Goal: Task Accomplishment & Management: Use online tool/utility

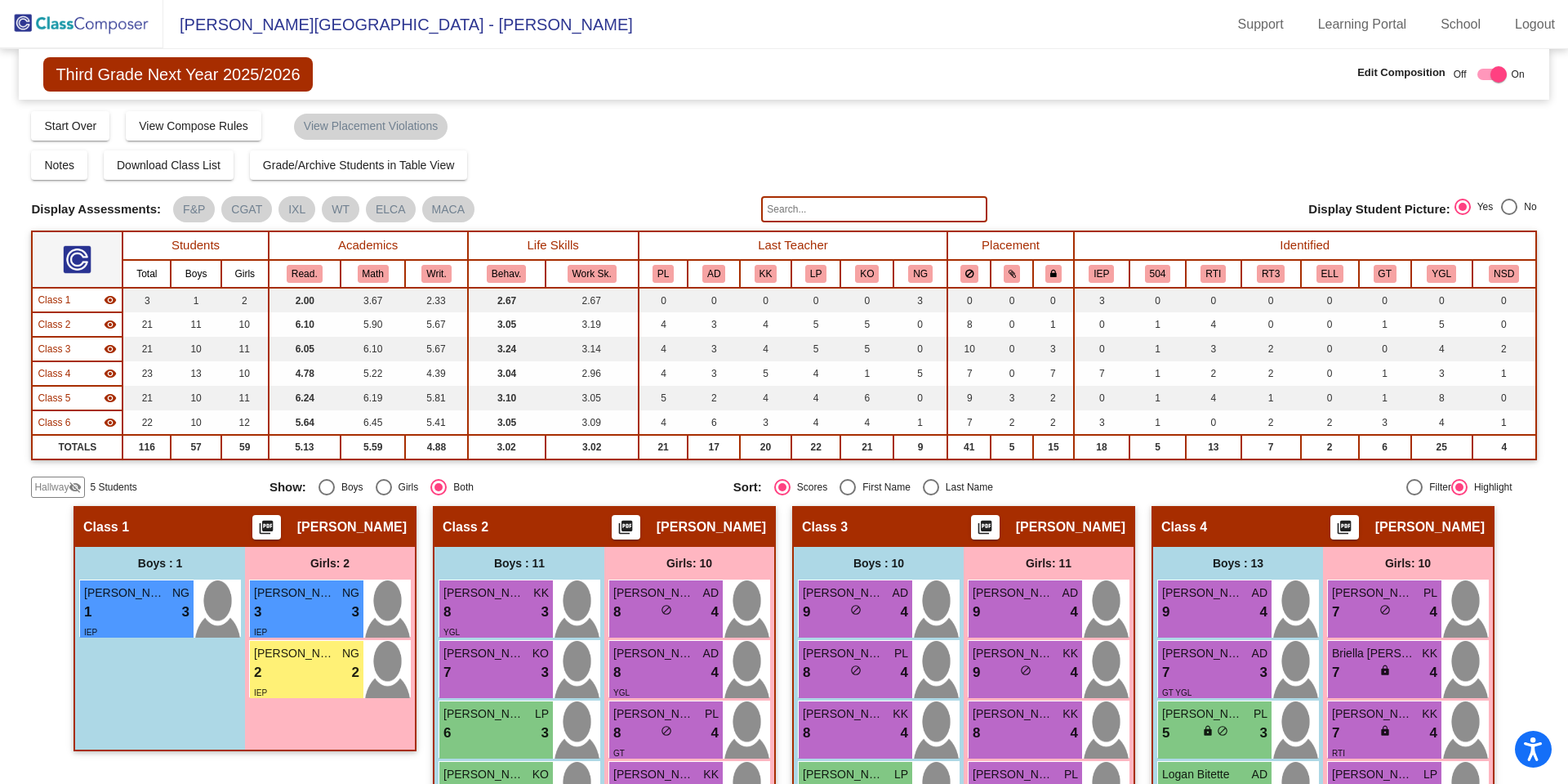
click at [94, 27] on img at bounding box center [81, 24] width 163 height 49
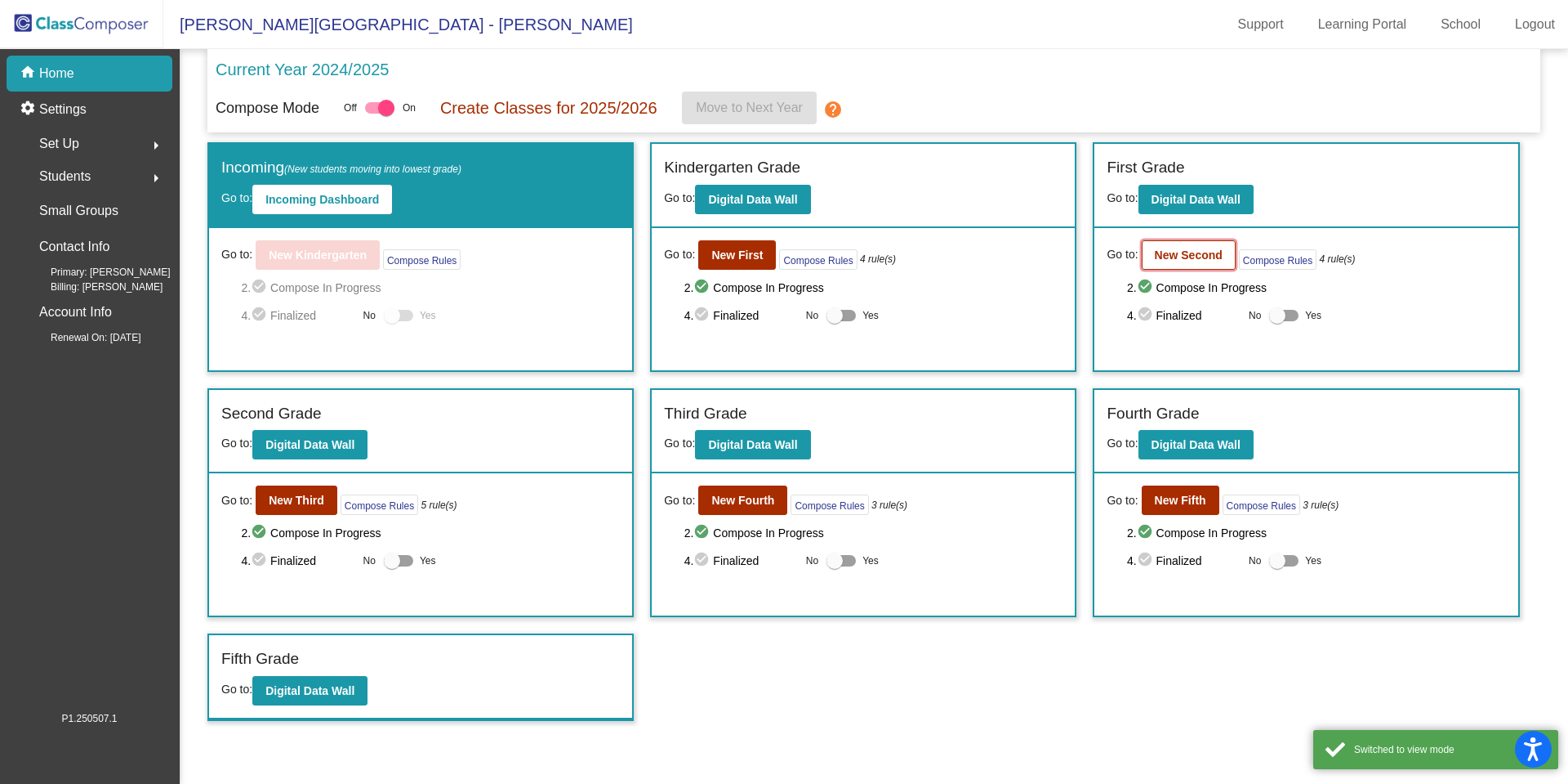
click at [1181, 241] on button "New Second" at bounding box center [1189, 255] width 94 height 29
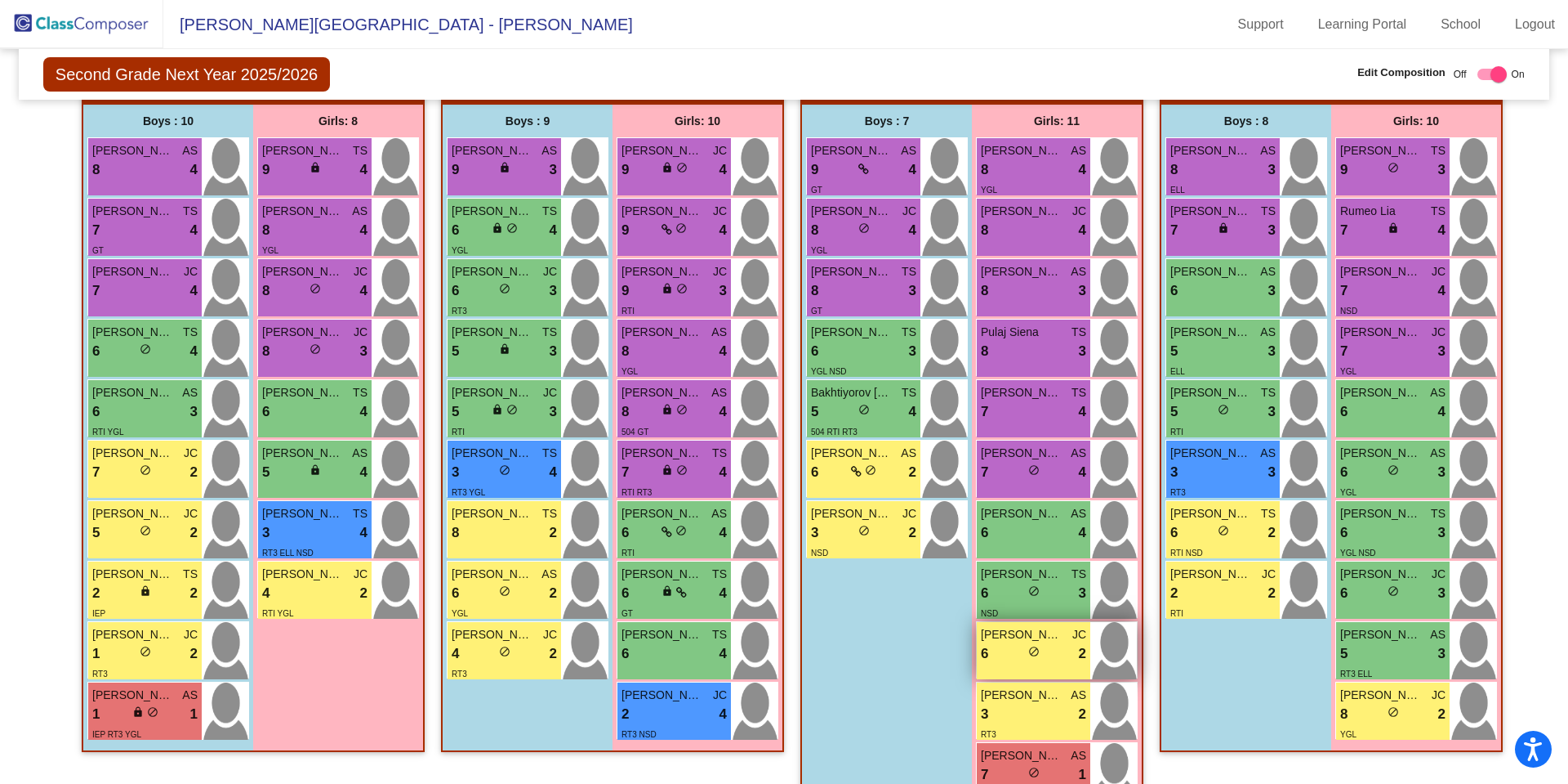
scroll to position [356, 0]
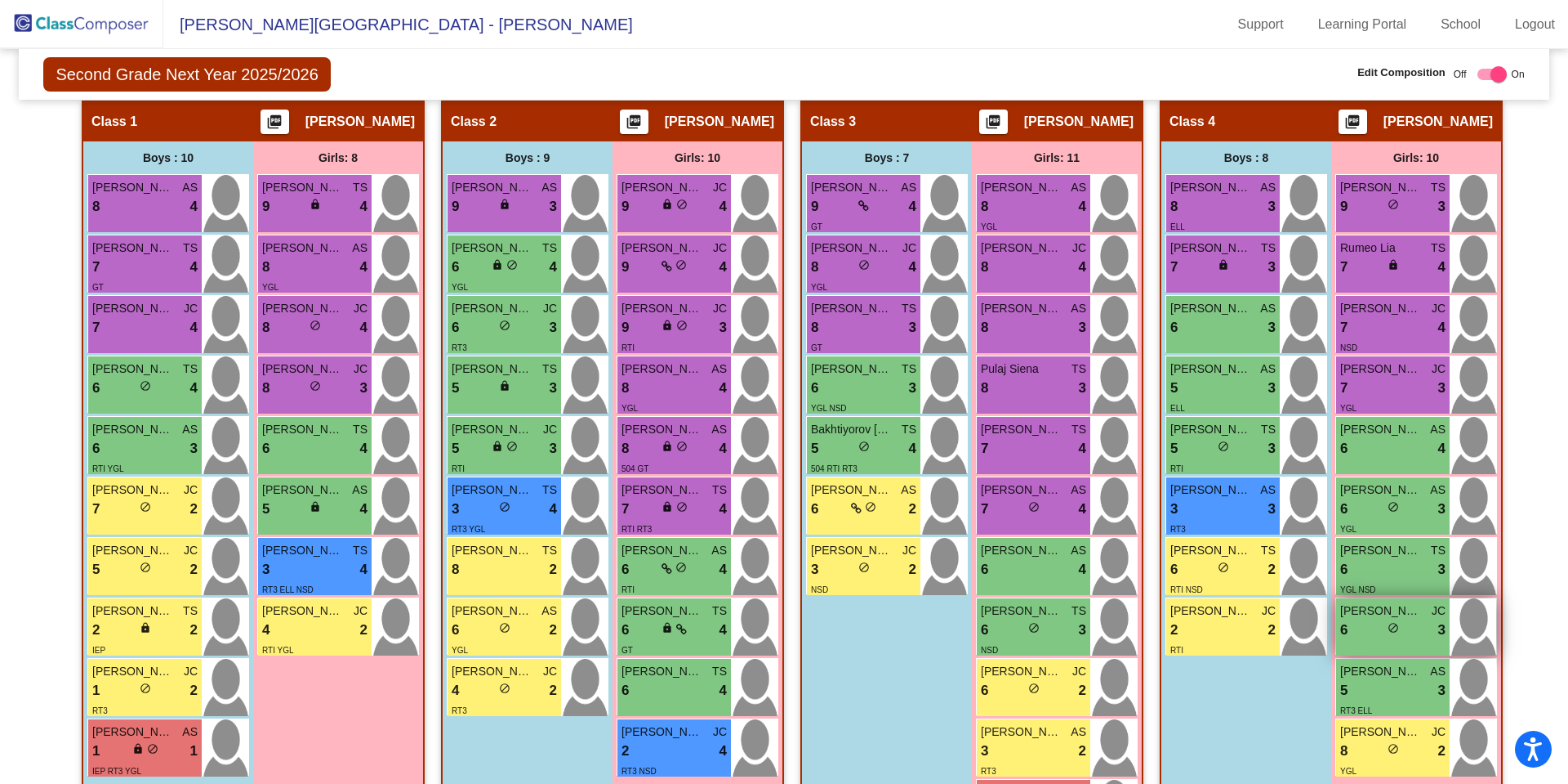
click at [1388, 631] on span "do_not_disturb_alt" at bounding box center [1393, 627] width 12 height 12
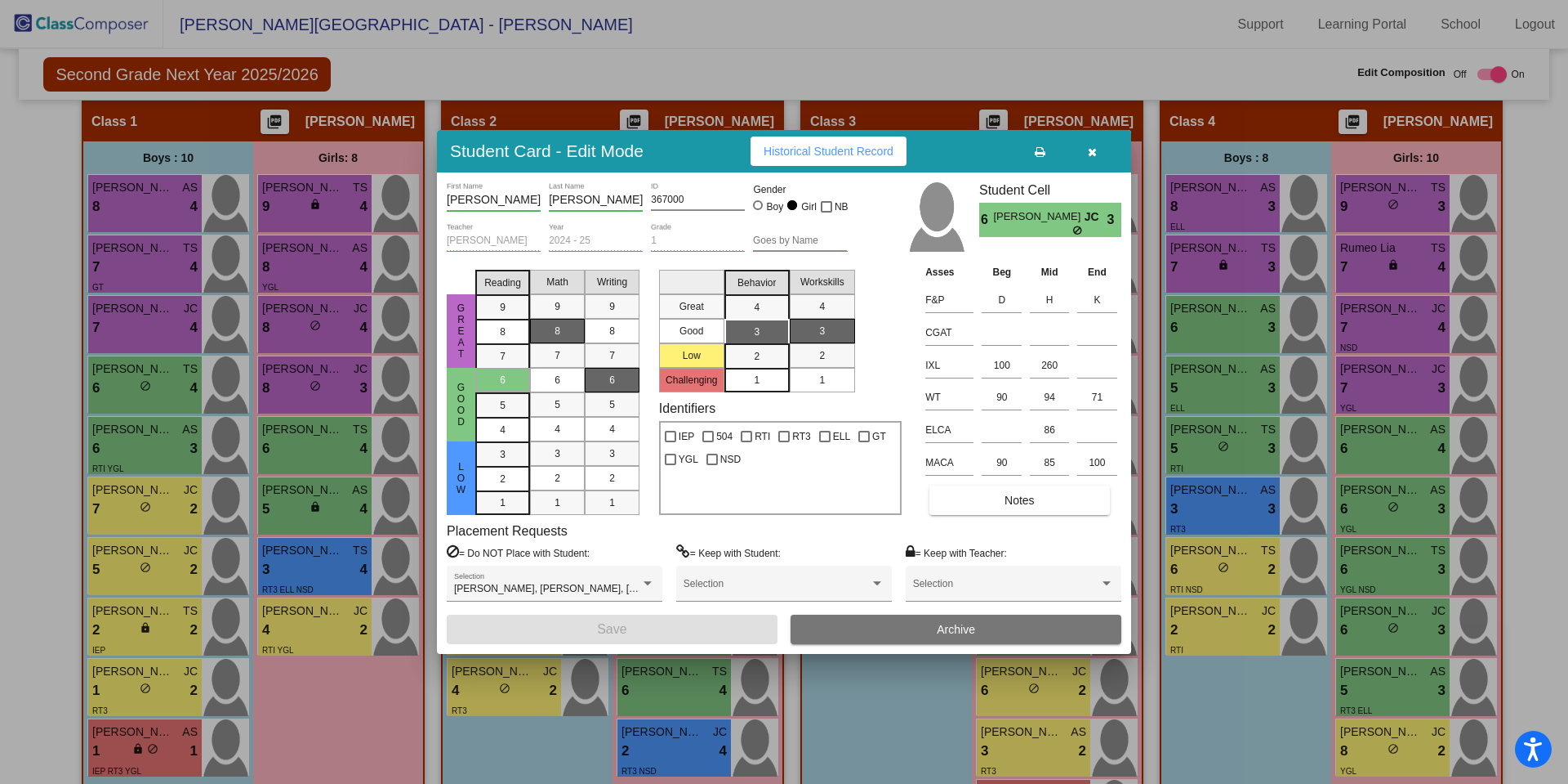
click at [1092, 146] on span "button" at bounding box center [1092, 152] width 9 height 13
